Goal: Obtain resource: Obtain resource

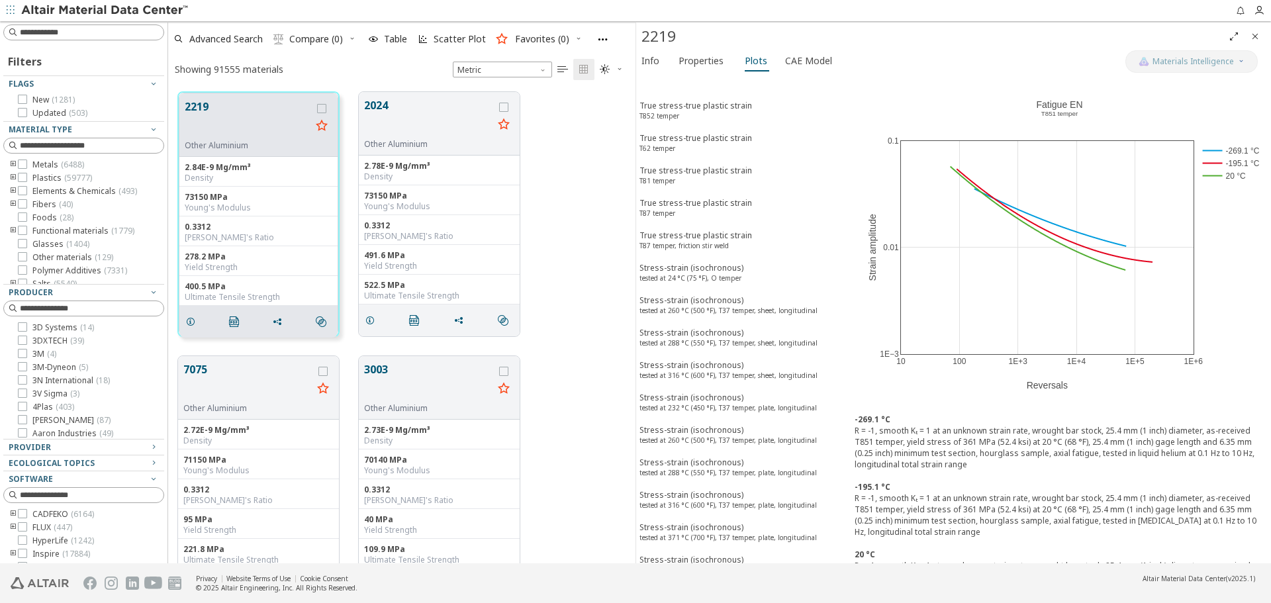
scroll to position [6013, 0]
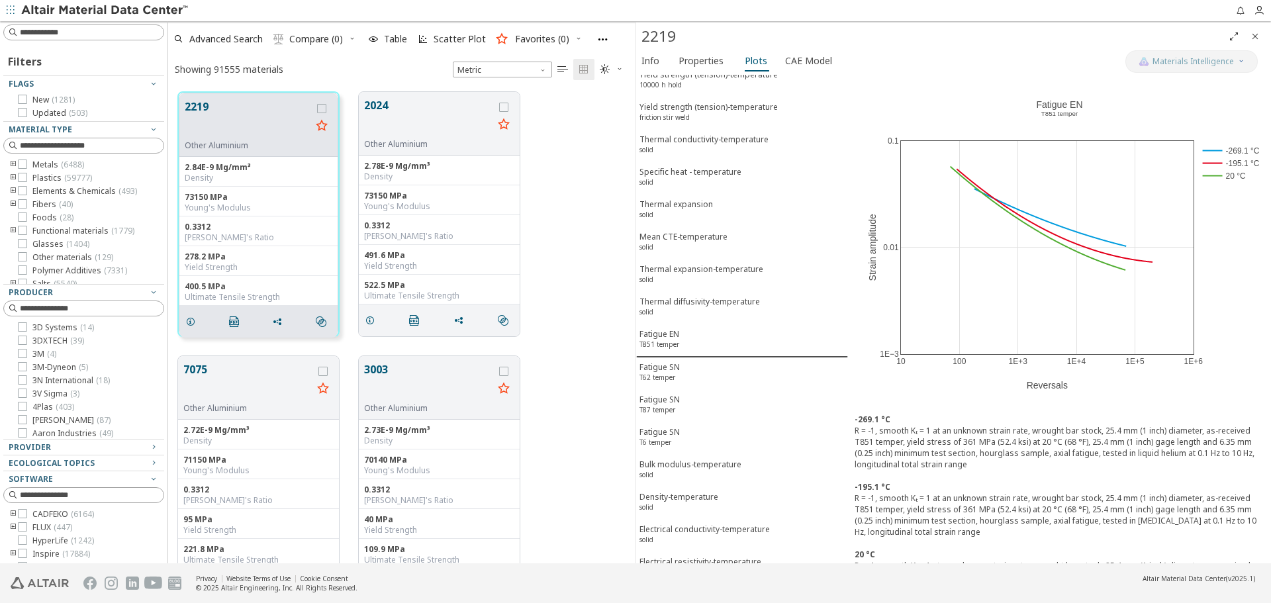
click at [569, 319] on div "2219 Other Aluminium 2.84E-9 Mg/mm³ Density 73150 MPa Young's Modulus 0.3312 Po…" at bounding box center [401, 214] width 467 height 264
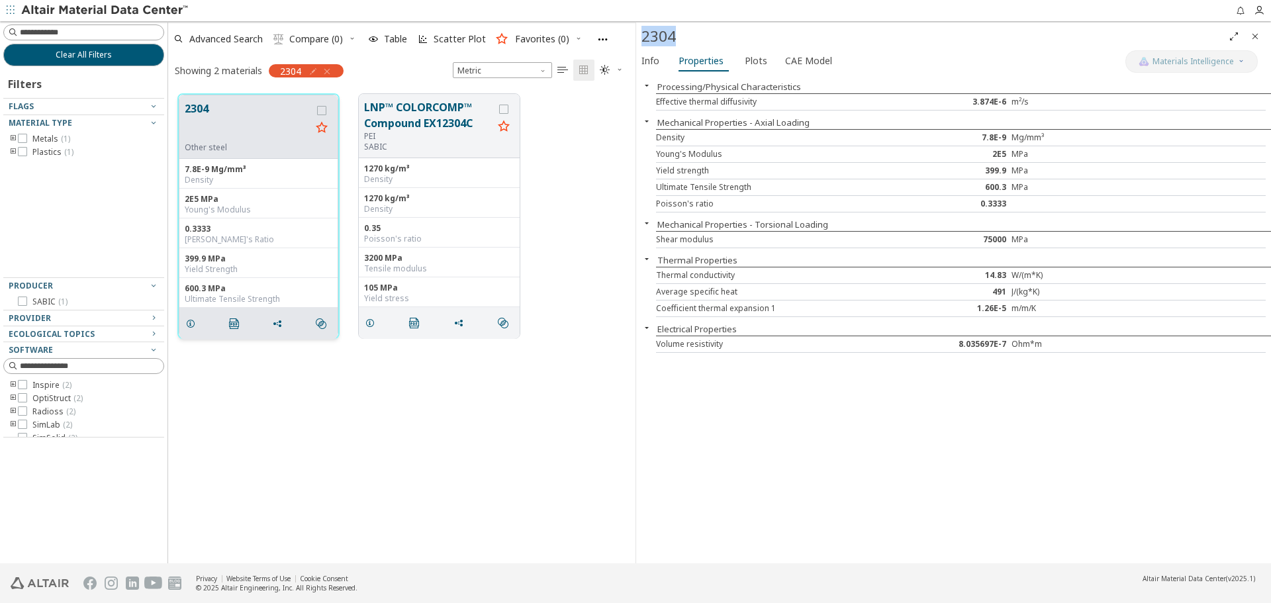
scroll to position [469, 457]
click at [758, 56] on span "Plots" at bounding box center [756, 60] width 23 height 21
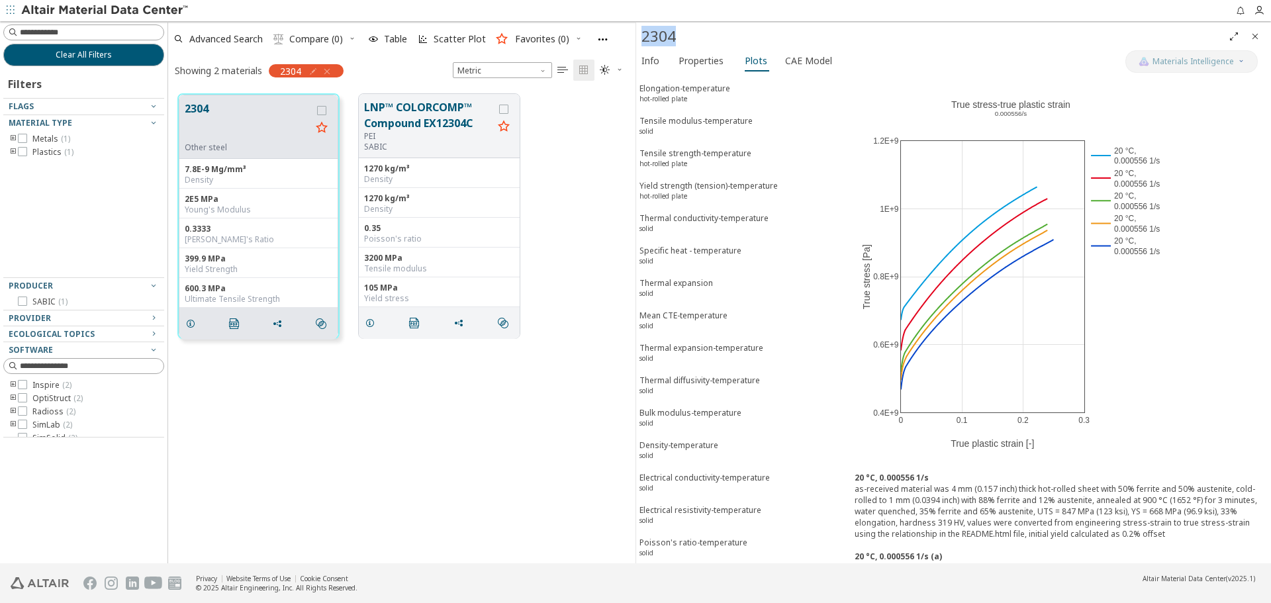
scroll to position [214, 0]
click at [393, 399] on div "2304 Other steel 7.8E-9 Mg/mm³ Density 2E5 MPa Young's Modulus 0.3333 Poisson's…" at bounding box center [401, 323] width 467 height 479
click at [280, 328] on icon "grid" at bounding box center [277, 323] width 11 height 11
click at [299, 349] on span "Copy to Clipboard" at bounding box center [332, 348] width 91 height 21
